Goal: Task Accomplishment & Management: Complete application form

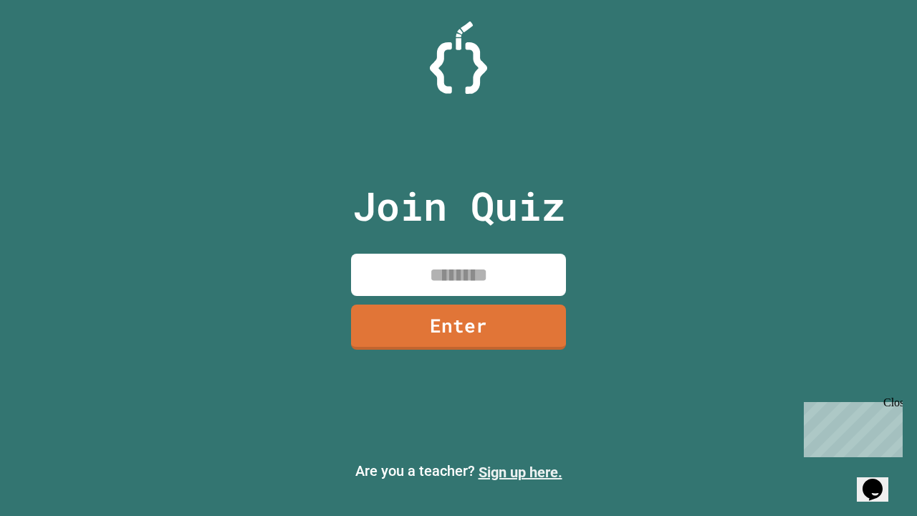
click at [520, 472] on link "Sign up here." at bounding box center [521, 472] width 84 height 17
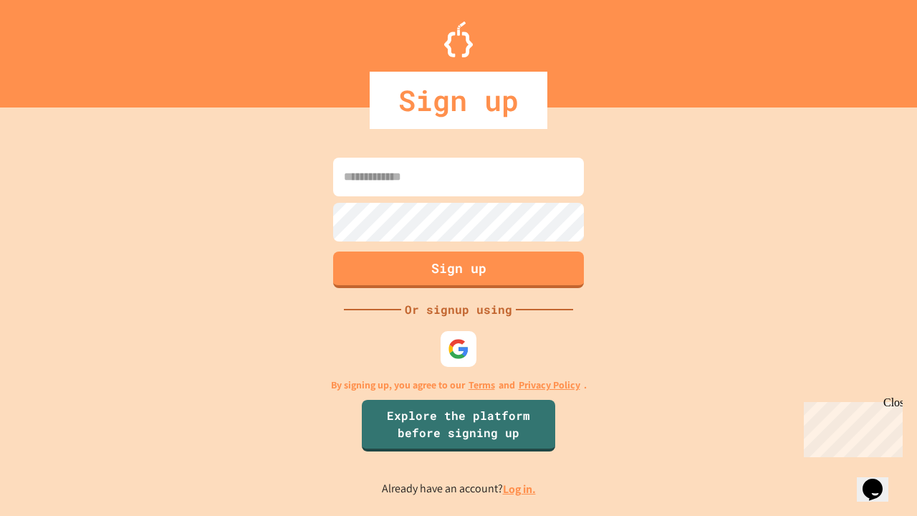
click at [520, 489] on link "Log in." at bounding box center [519, 489] width 33 height 15
